Goal: Check status

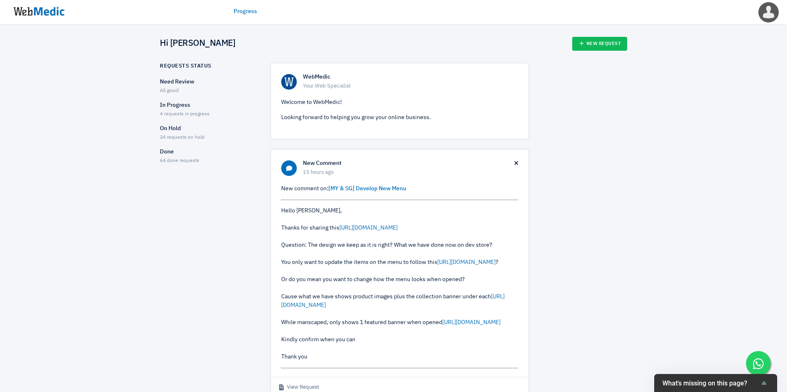
scroll to position [157, 0]
